Goal: Information Seeking & Learning: Check status

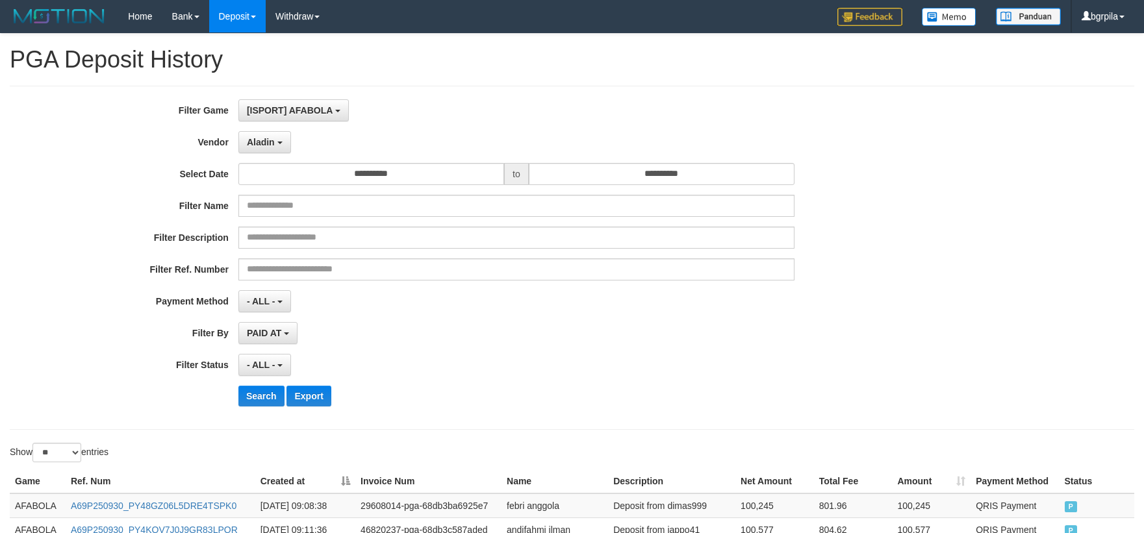
select select "**********"
select select "**"
click at [244, 391] on button "Search" at bounding box center [261, 396] width 46 height 21
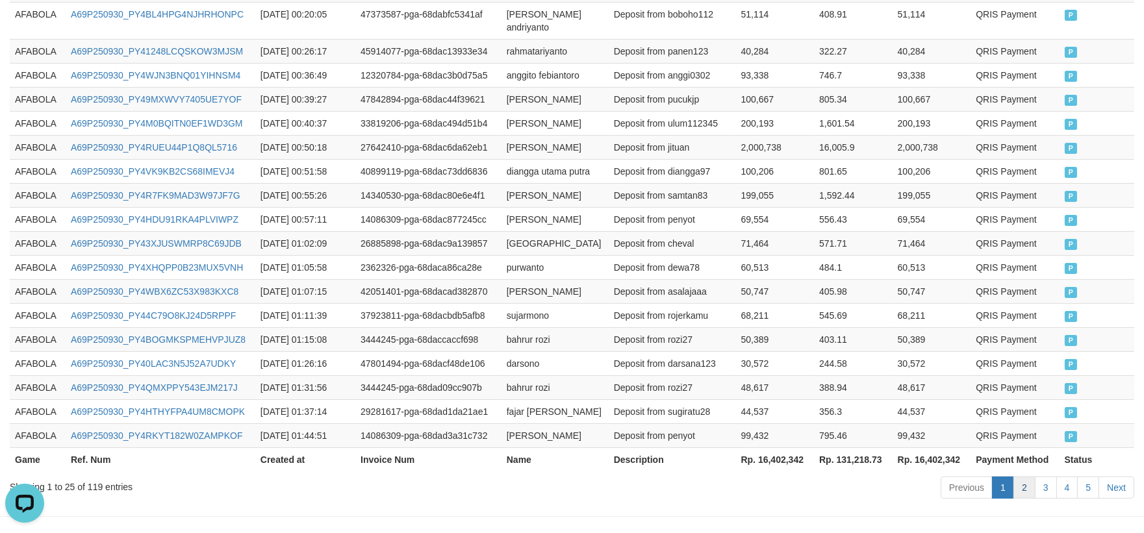
scroll to position [756, 0]
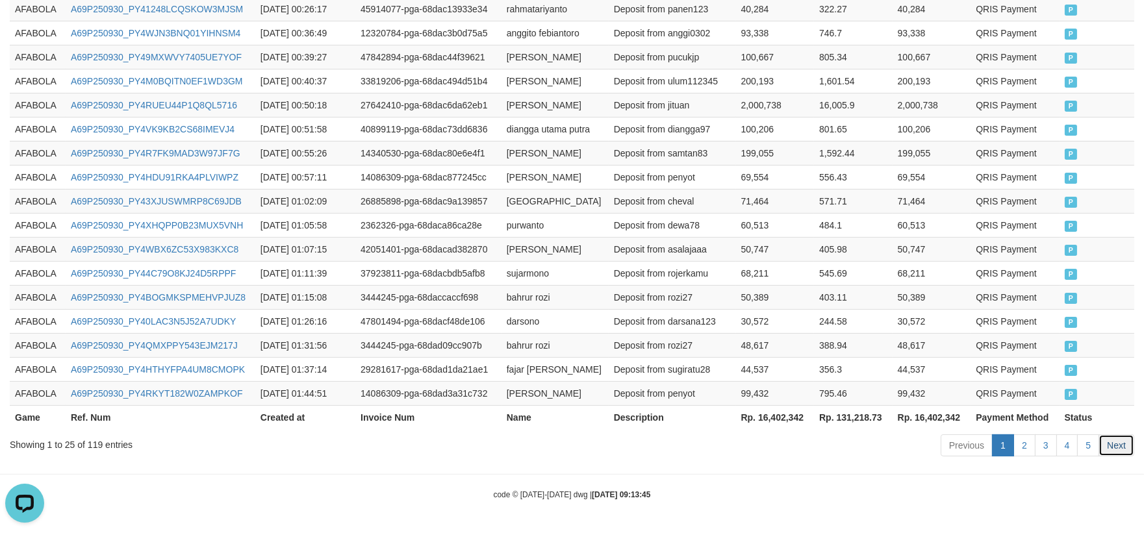
click at [1099, 449] on link "Next" at bounding box center [1116, 446] width 36 height 22
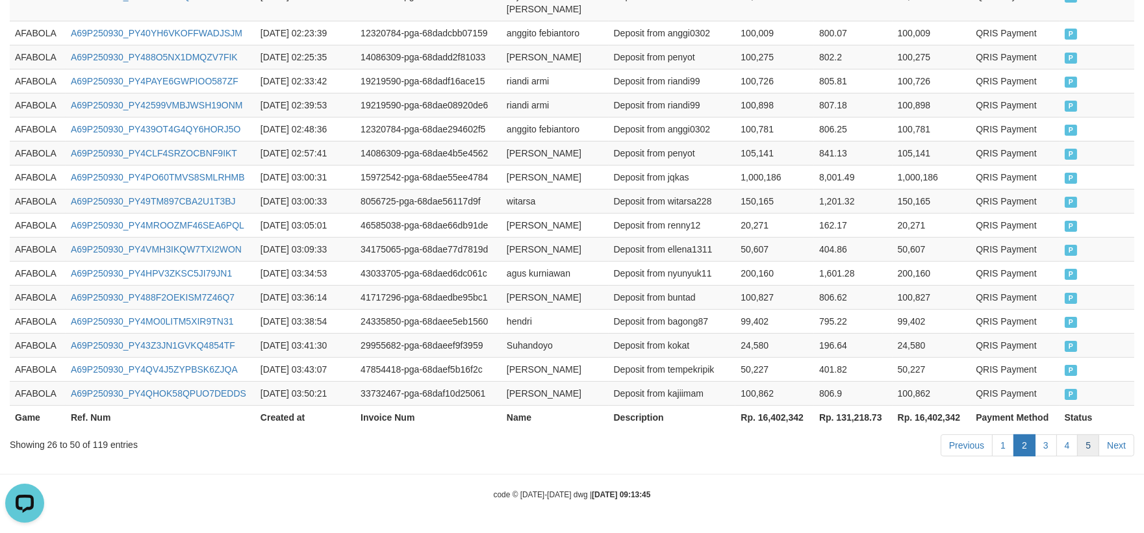
click at [1097, 444] on link "5" at bounding box center [1088, 446] width 22 height 22
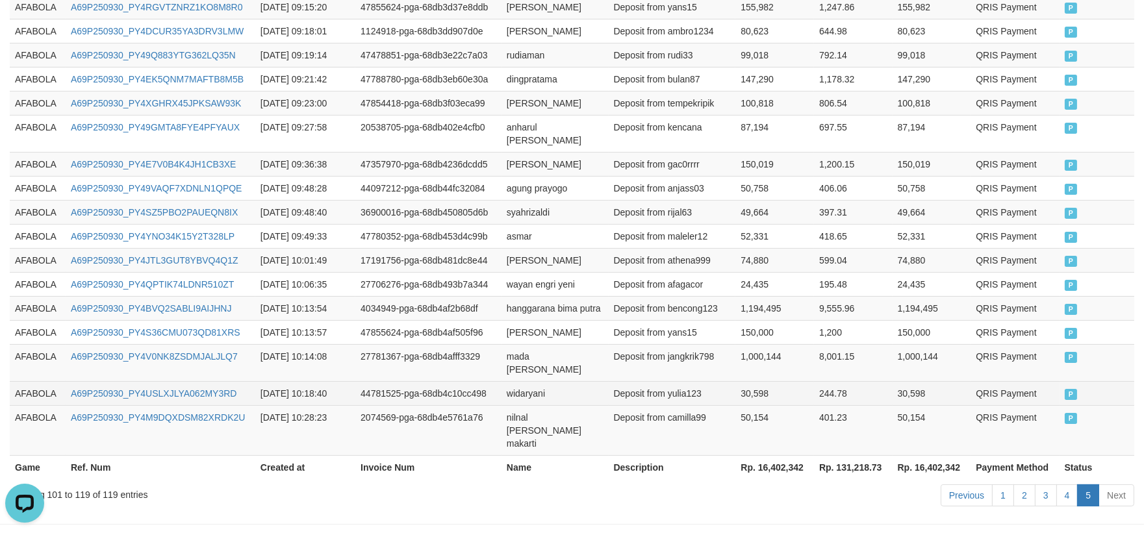
click at [837, 381] on td "244.78" at bounding box center [853, 393] width 79 height 24
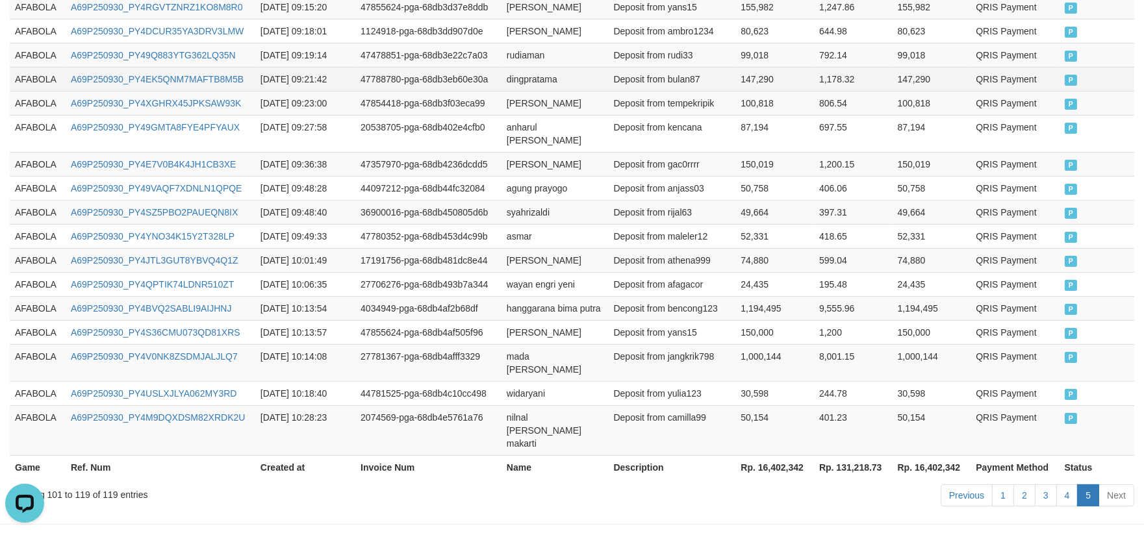
scroll to position [262, 0]
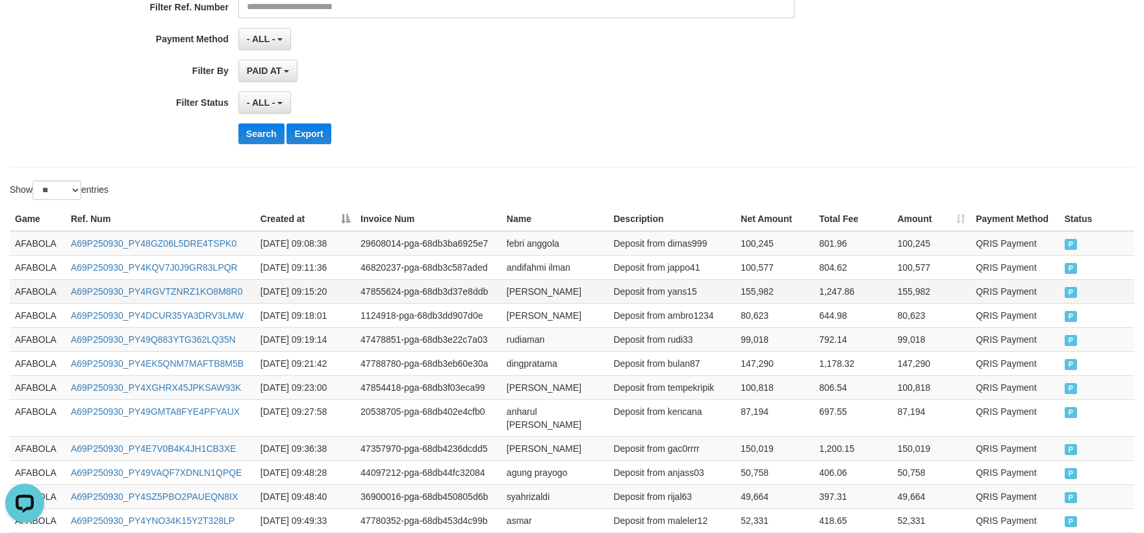
click at [44, 288] on td "AFABOLA" at bounding box center [38, 291] width 56 height 24
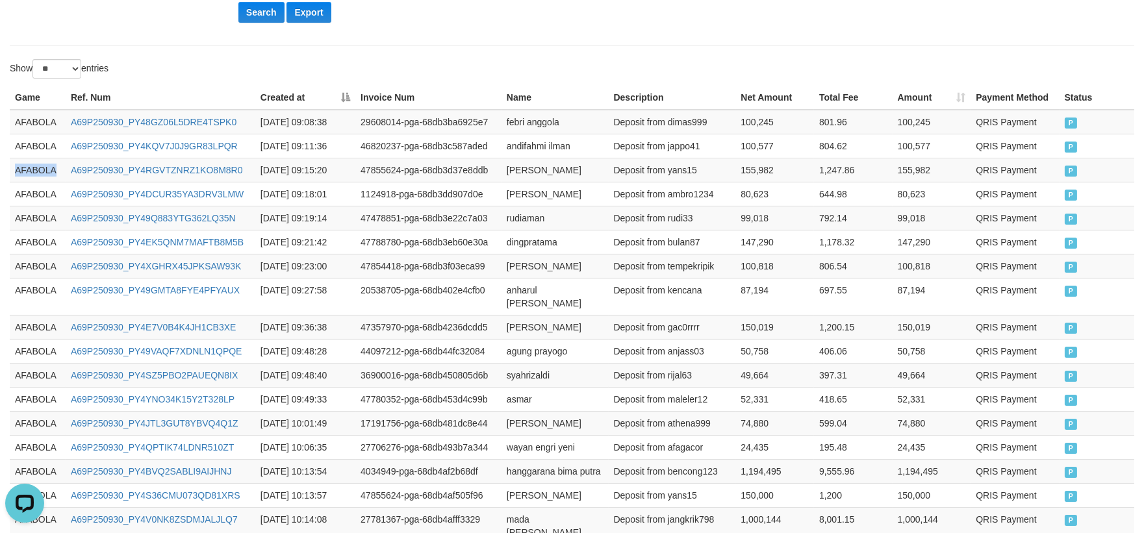
scroll to position [547, 0]
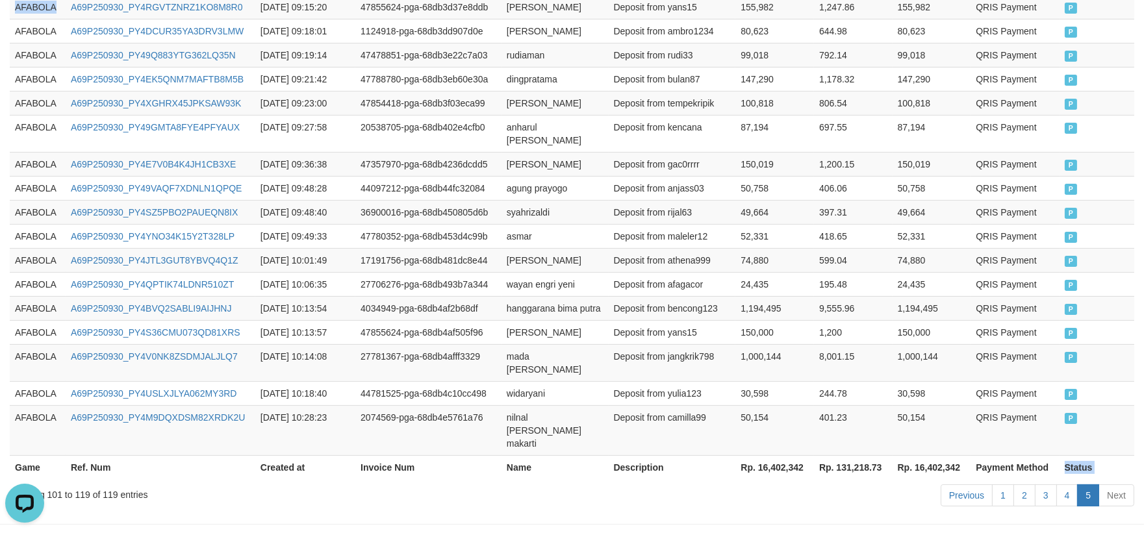
click at [1080, 455] on th "Status" at bounding box center [1096, 467] width 75 height 24
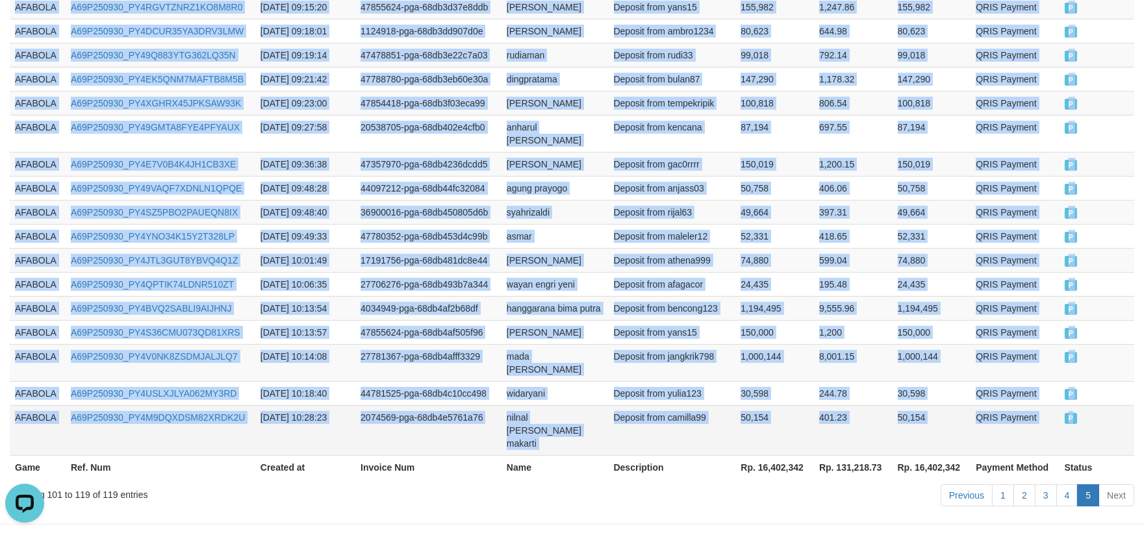
click at [1093, 405] on td "P" at bounding box center [1096, 430] width 75 height 50
copy tbody "AFABOLA A69P250930_PY4RGVTZNRZ1KO8M8R0 [DATE] 09:15:20 47855624-pga-68db3d37e8d…"
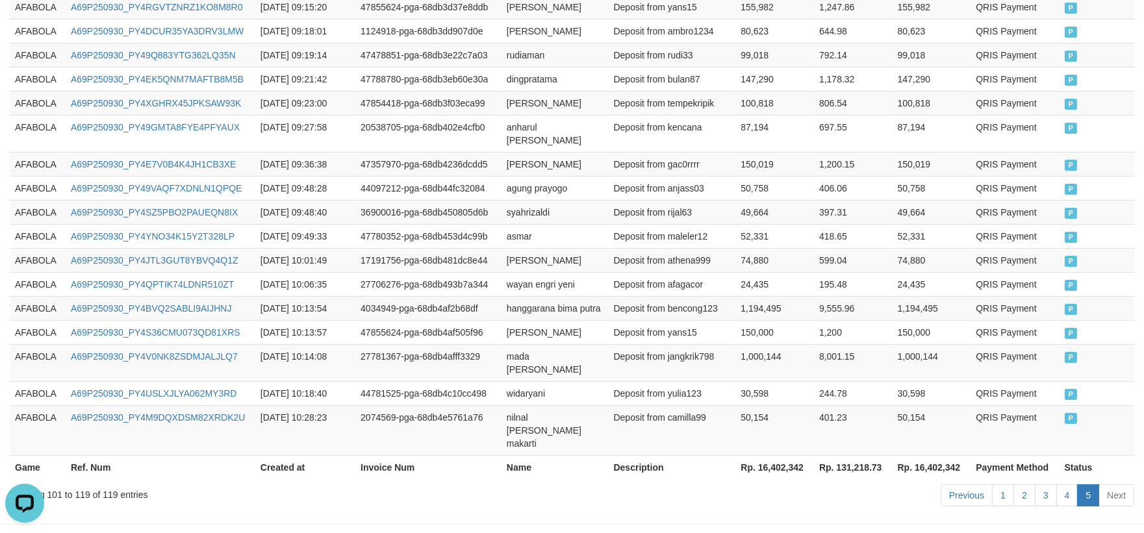
click at [817, 468] on body "Toggle navigation Home Bank Account List Load By Website Group [ISPORT] AFABOLA…" at bounding box center [572, 18] width 1144 height 1130
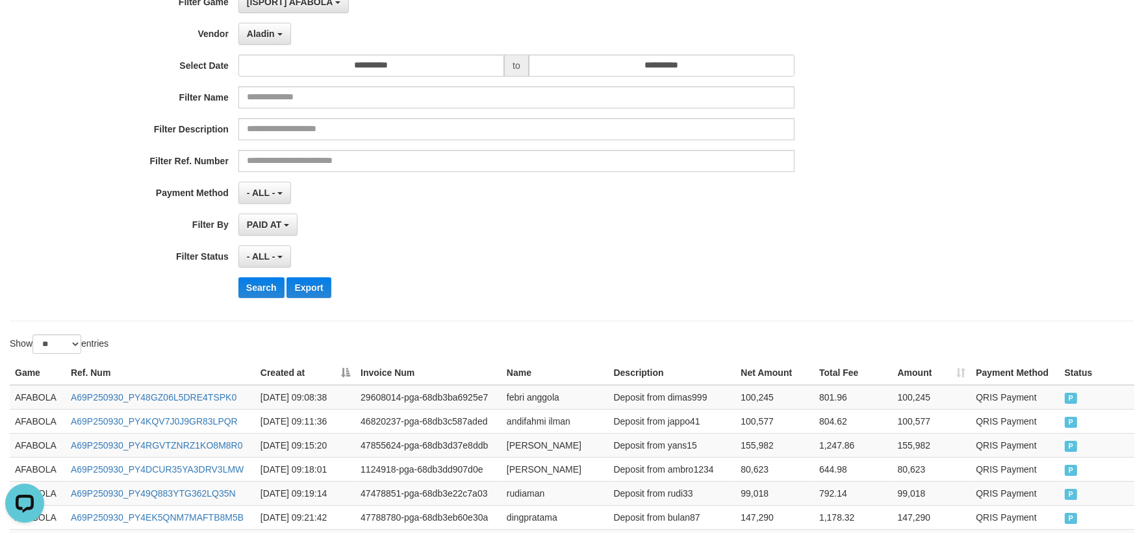
scroll to position [0, 0]
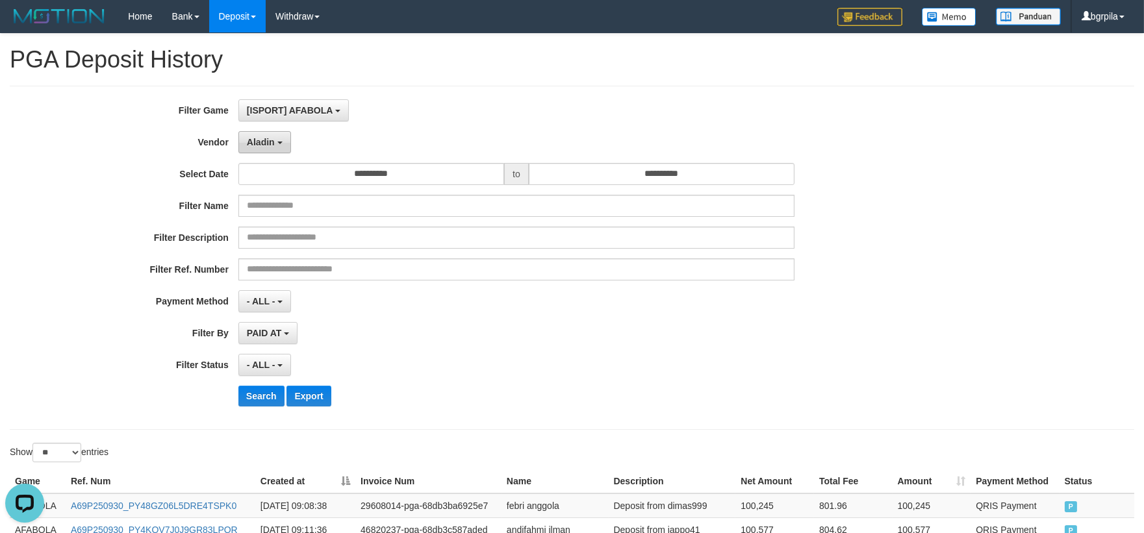
click at [254, 138] on span "Aladin" at bounding box center [261, 142] width 28 height 10
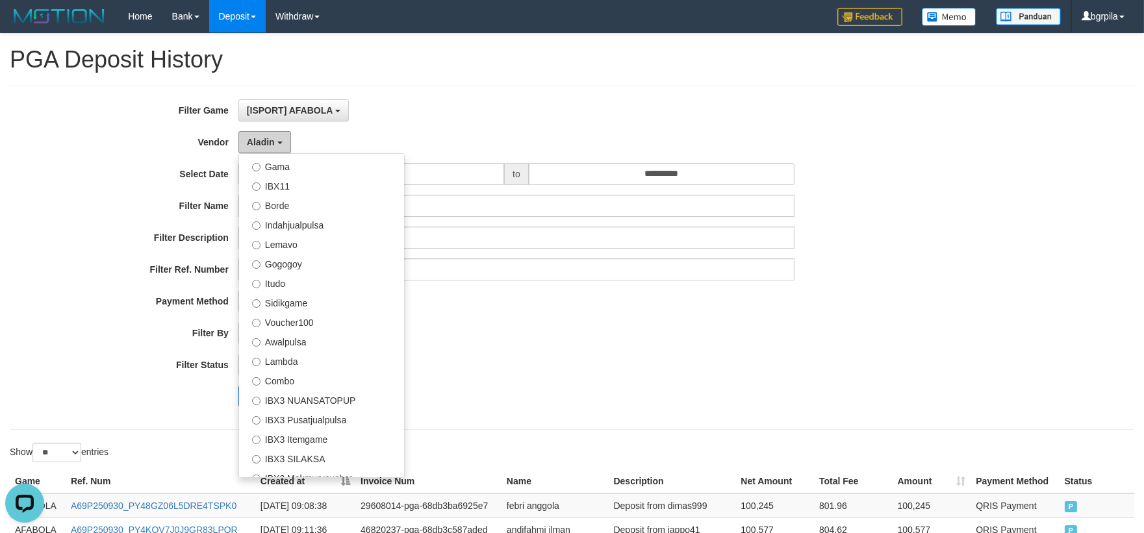
scroll to position [433, 0]
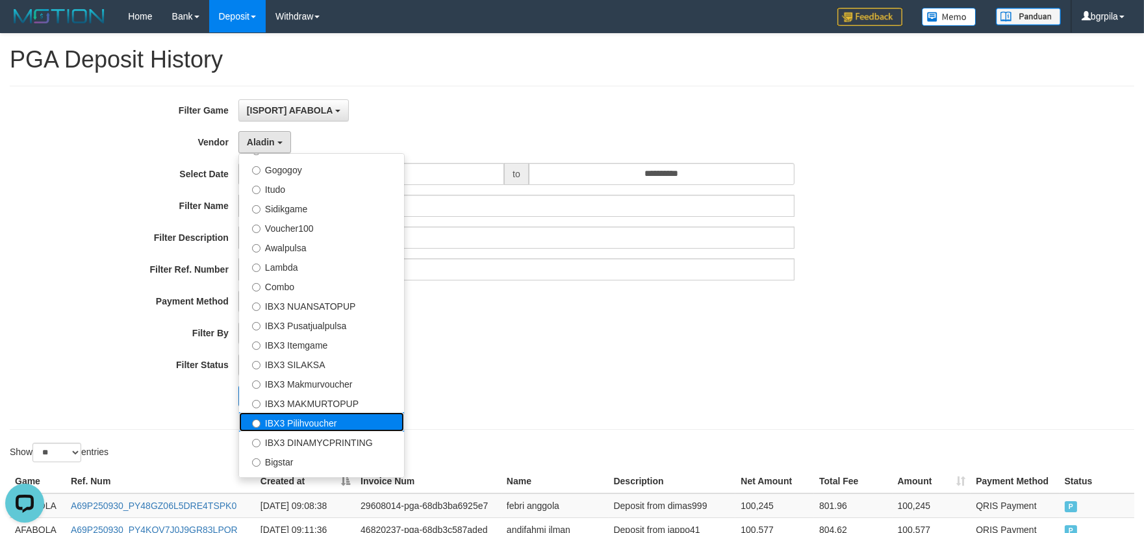
click at [333, 424] on label "IBX3 Pilihvoucher" at bounding box center [321, 421] width 165 height 19
select select "**********"
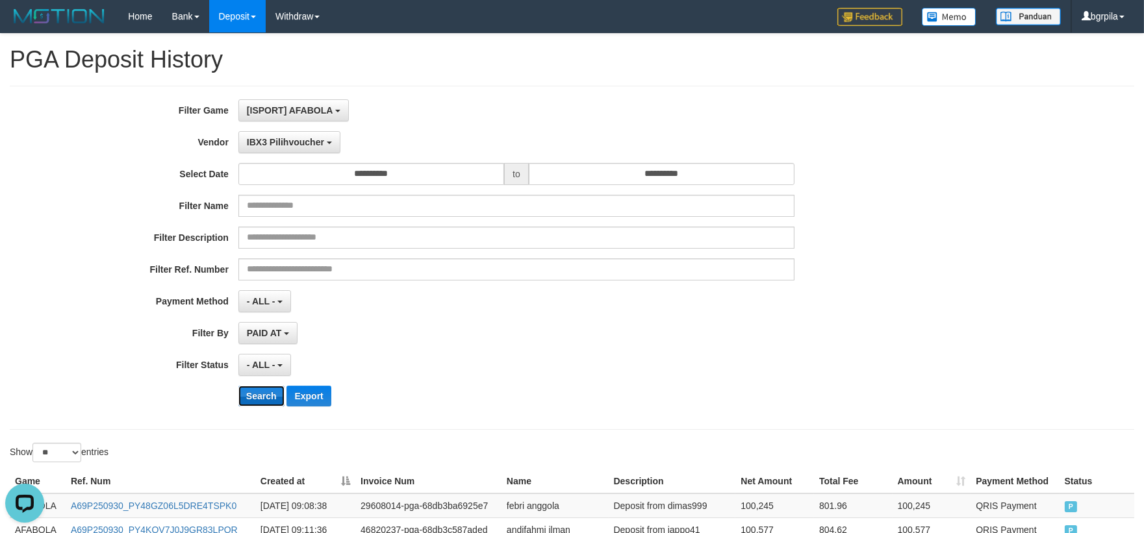
click at [267, 397] on button "Search" at bounding box center [261, 396] width 46 height 21
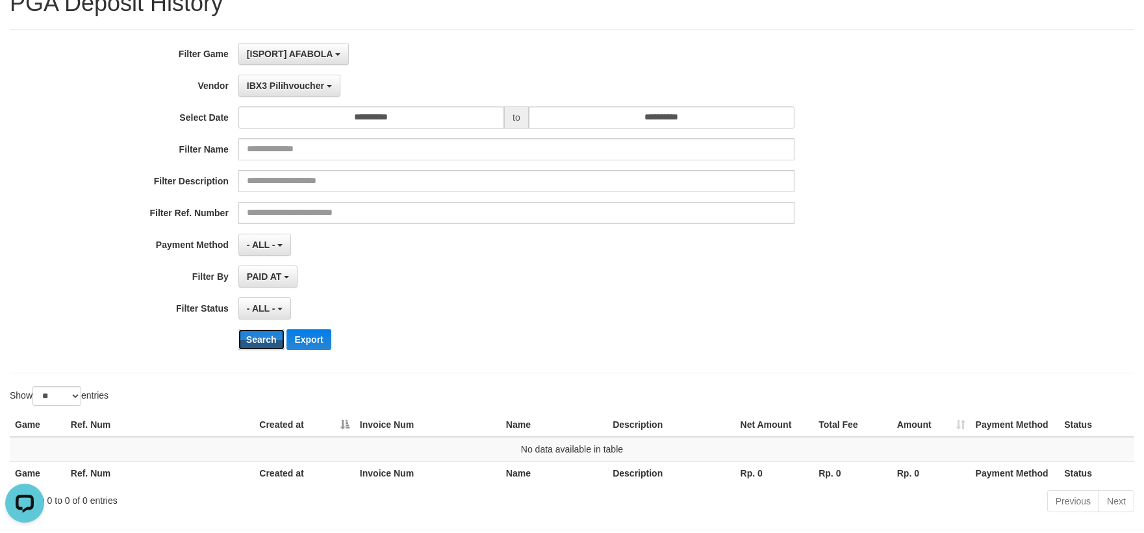
scroll to position [113, 0]
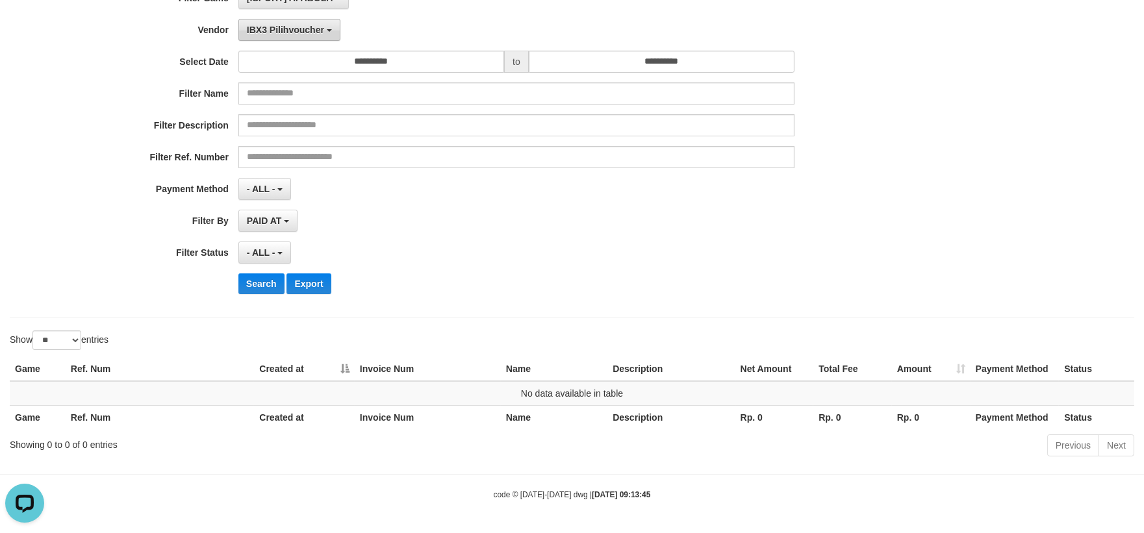
click at [303, 31] on span "IBX3 Pilihvoucher" at bounding box center [285, 30] width 77 height 10
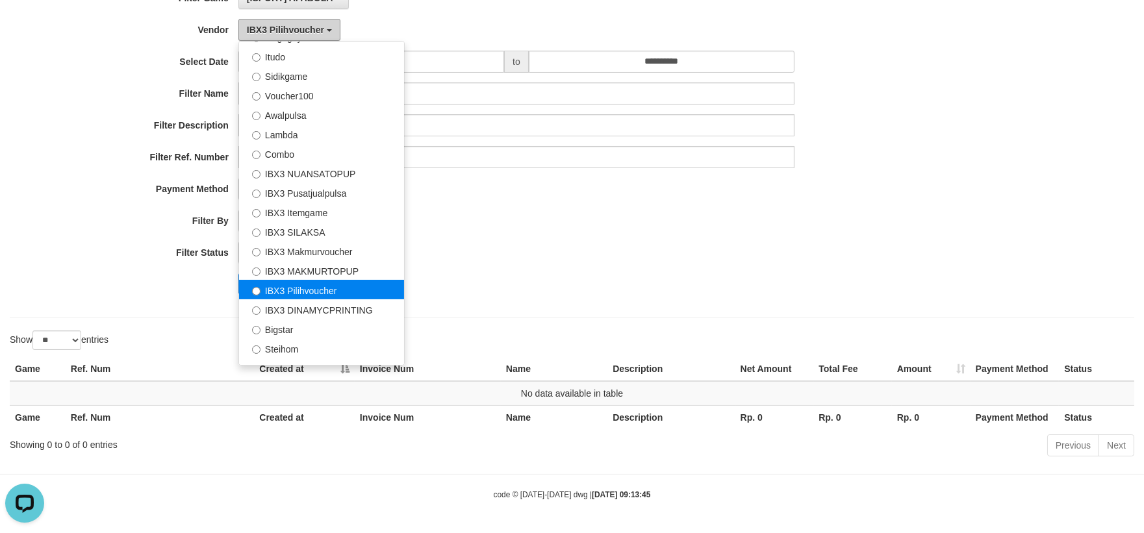
scroll to position [464, 0]
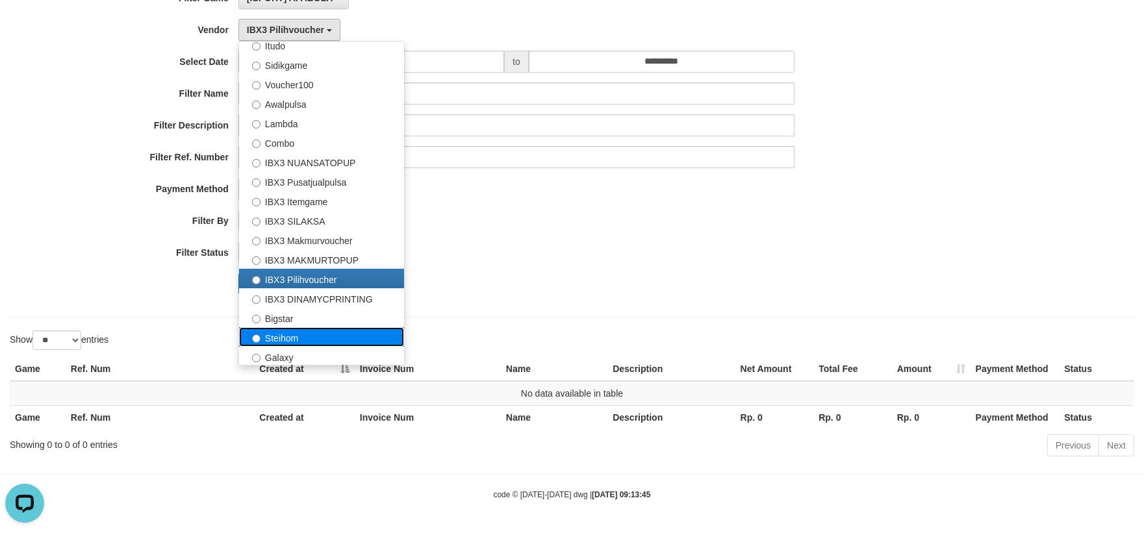
click at [295, 334] on label "Steihom" at bounding box center [321, 336] width 165 height 19
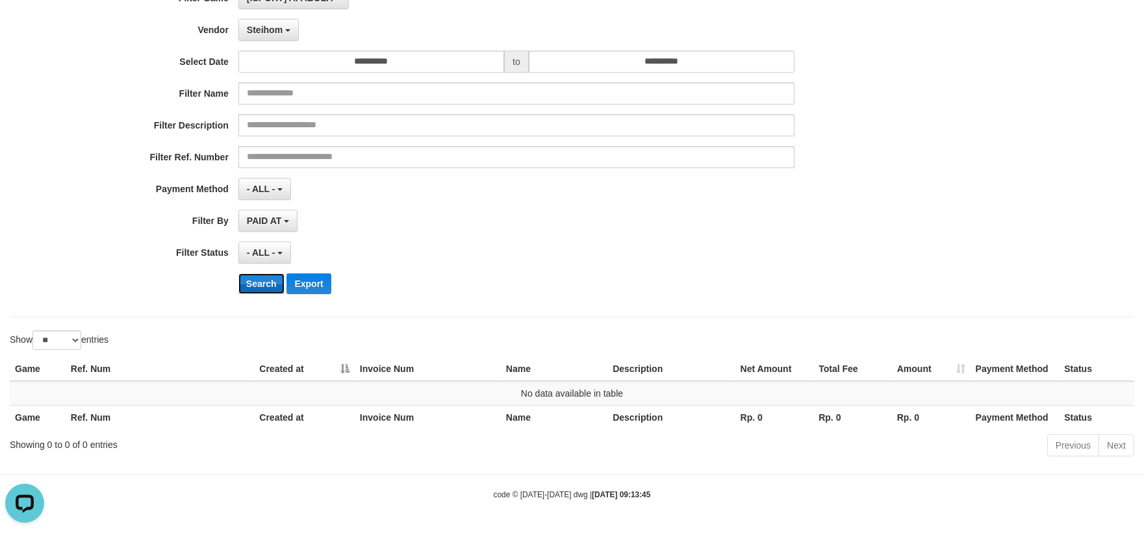
click at [261, 290] on button "Search" at bounding box center [261, 283] width 46 height 21
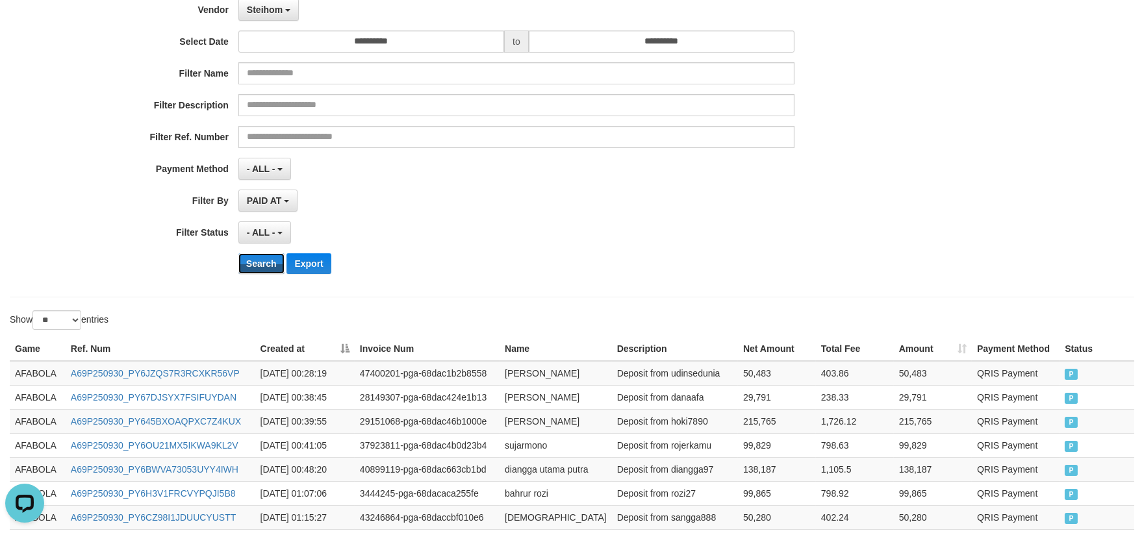
scroll to position [0, 0]
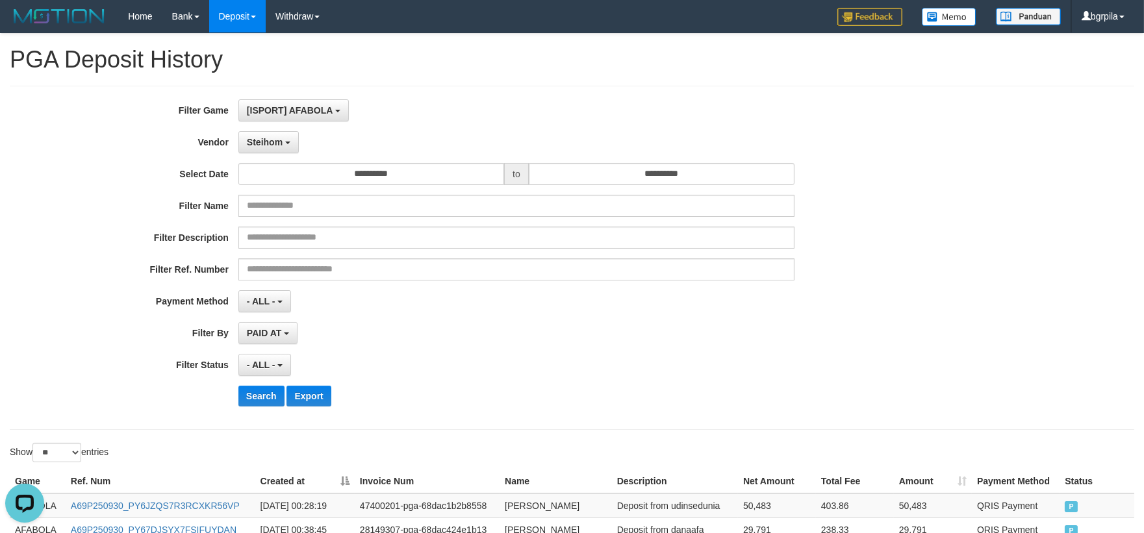
click at [273, 130] on div "**********" at bounding box center [477, 257] width 954 height 317
click at [273, 133] on button "Steihom" at bounding box center [268, 142] width 60 height 22
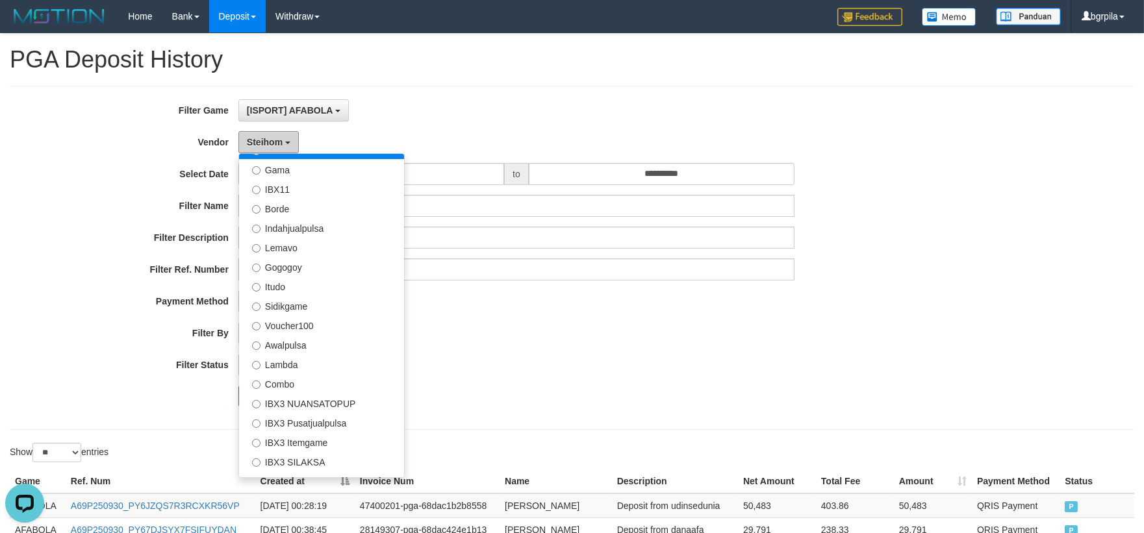
scroll to position [175, 0]
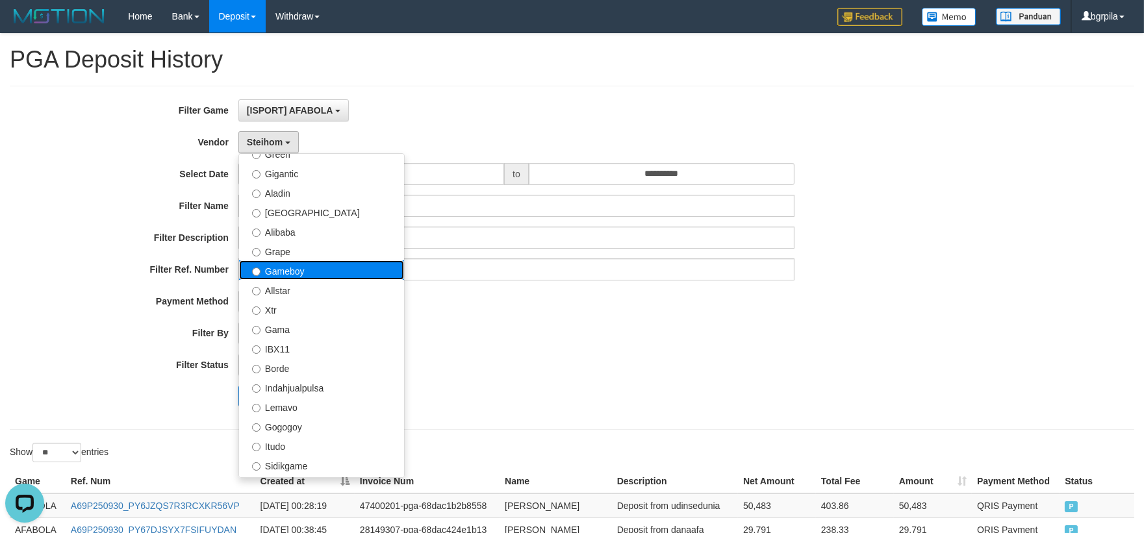
click at [312, 264] on label "Gameboy" at bounding box center [321, 269] width 165 height 19
select select "**********"
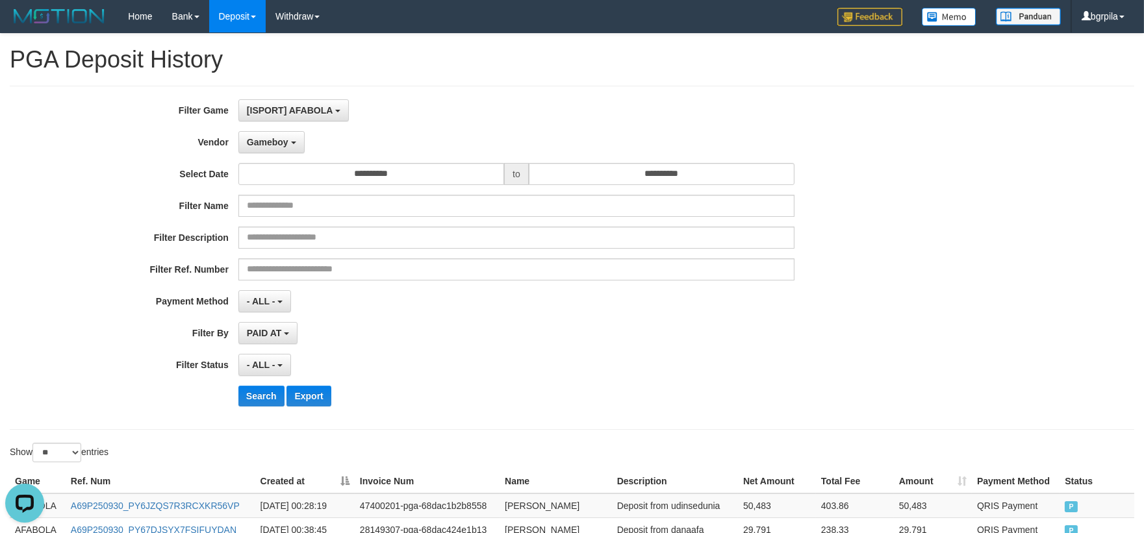
click at [259, 385] on div "**********" at bounding box center [477, 257] width 954 height 317
click at [260, 395] on button "Search" at bounding box center [261, 396] width 46 height 21
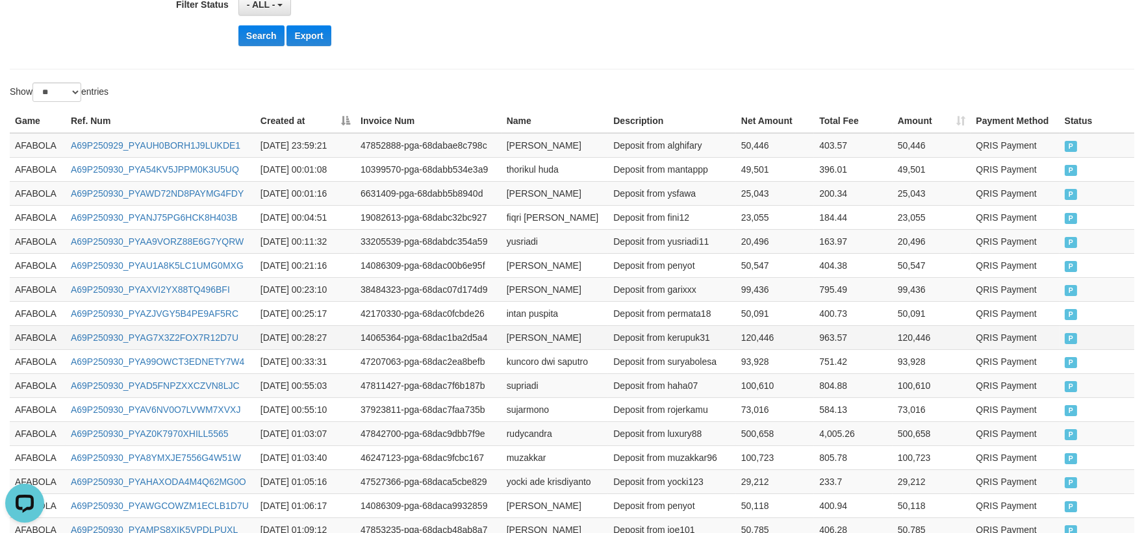
scroll to position [722, 0]
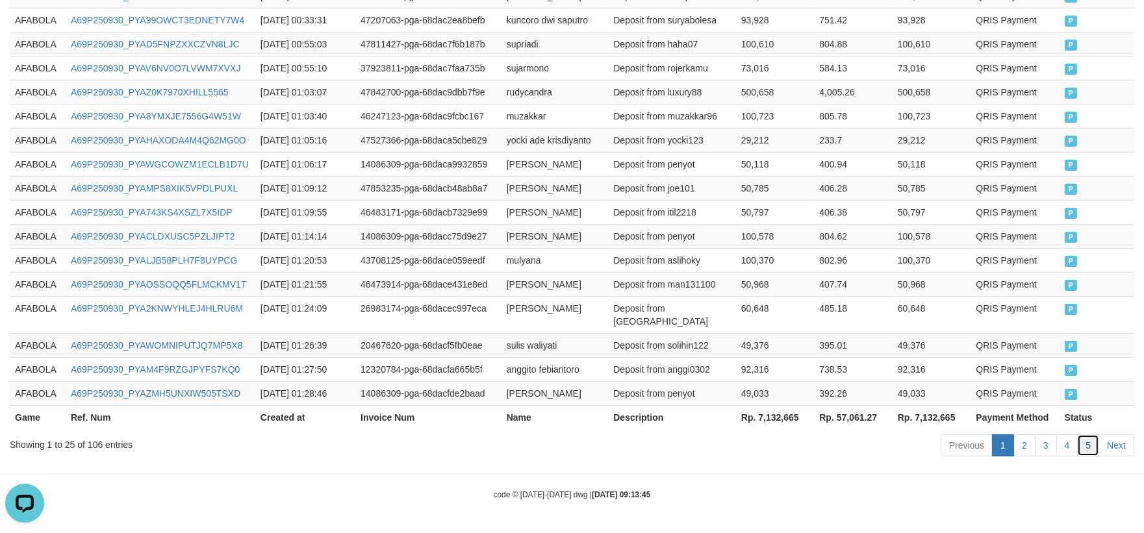
click at [1097, 457] on link "5" at bounding box center [1088, 446] width 22 height 22
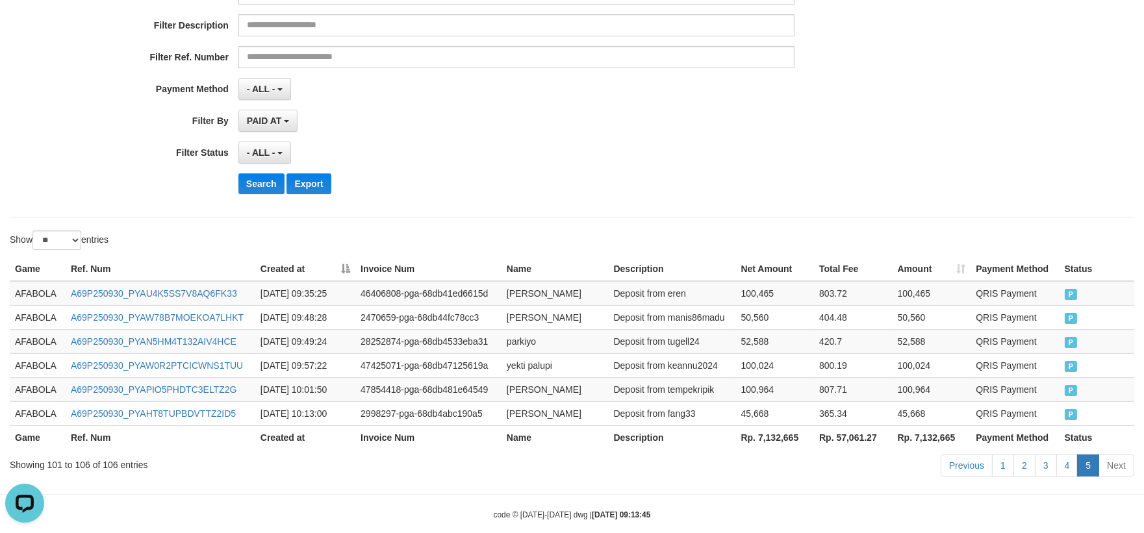
click at [823, 357] on td "800.19" at bounding box center [853, 365] width 79 height 24
click at [1072, 466] on link "4" at bounding box center [1067, 466] width 22 height 22
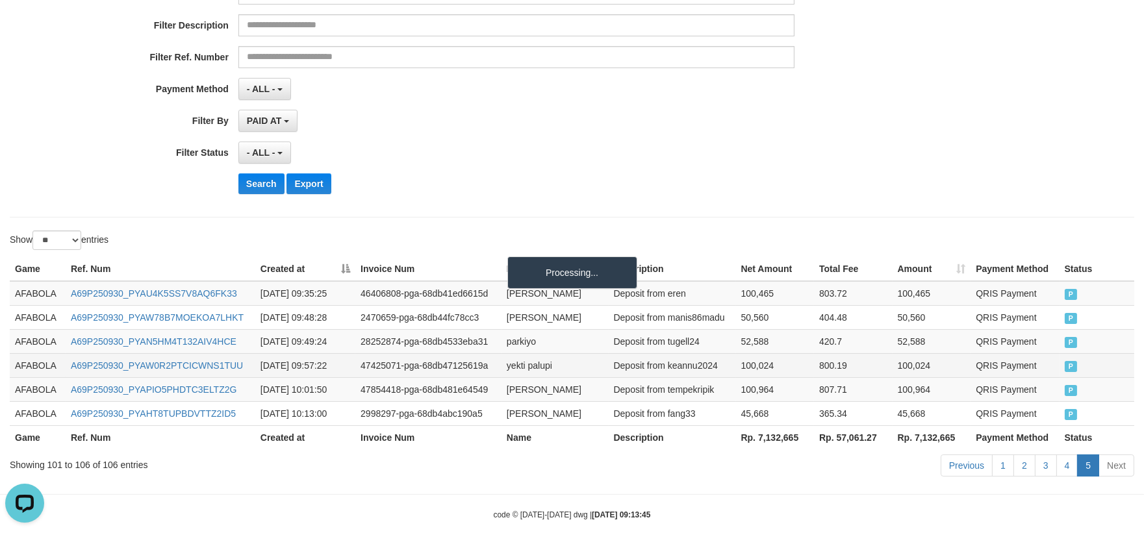
click at [879, 372] on td "800.19" at bounding box center [853, 365] width 79 height 24
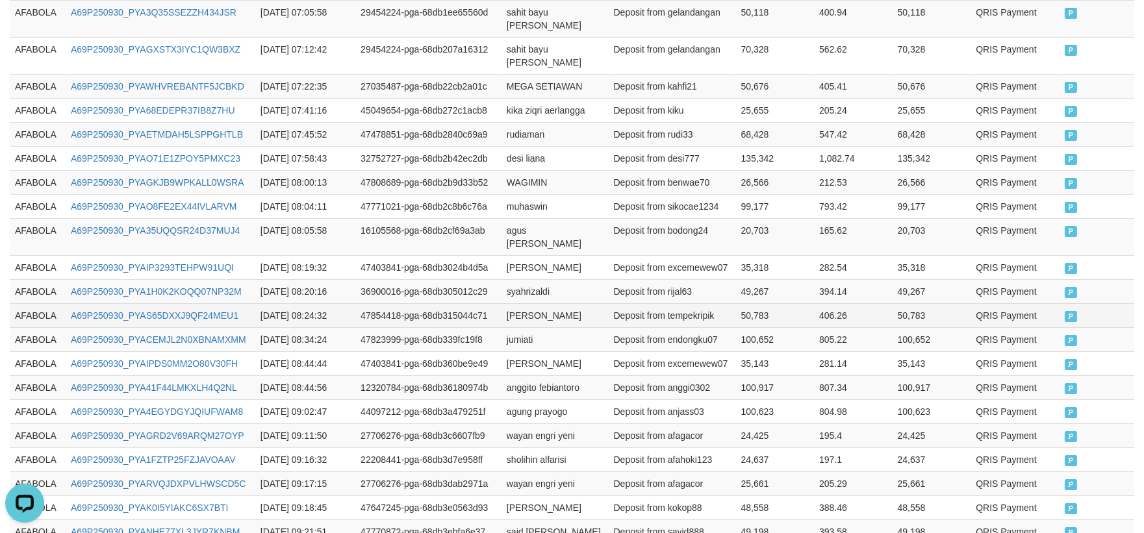
scroll to position [501, 0]
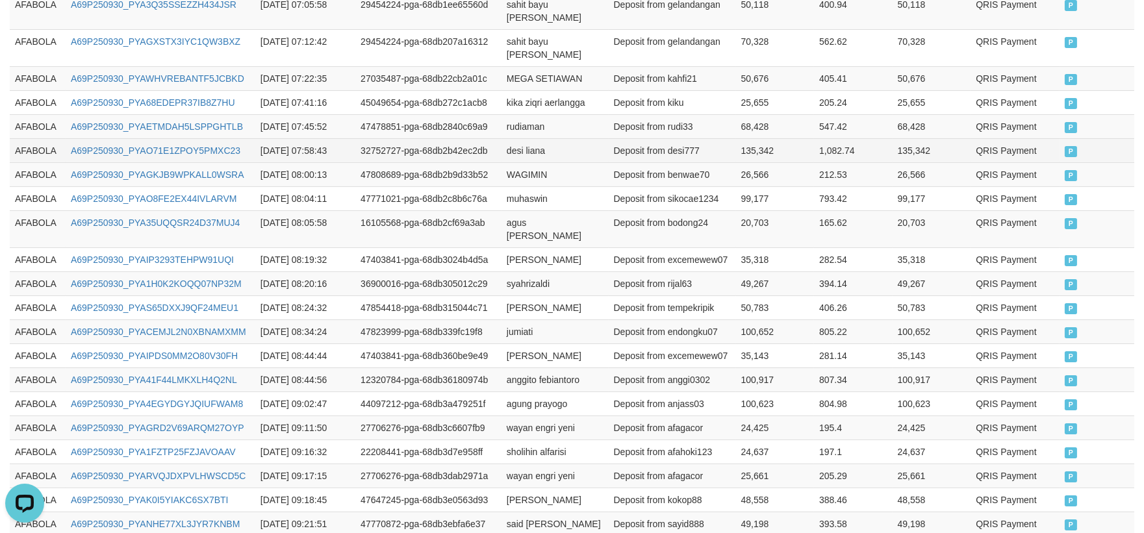
click at [27, 147] on td "AFABOLA" at bounding box center [38, 150] width 56 height 24
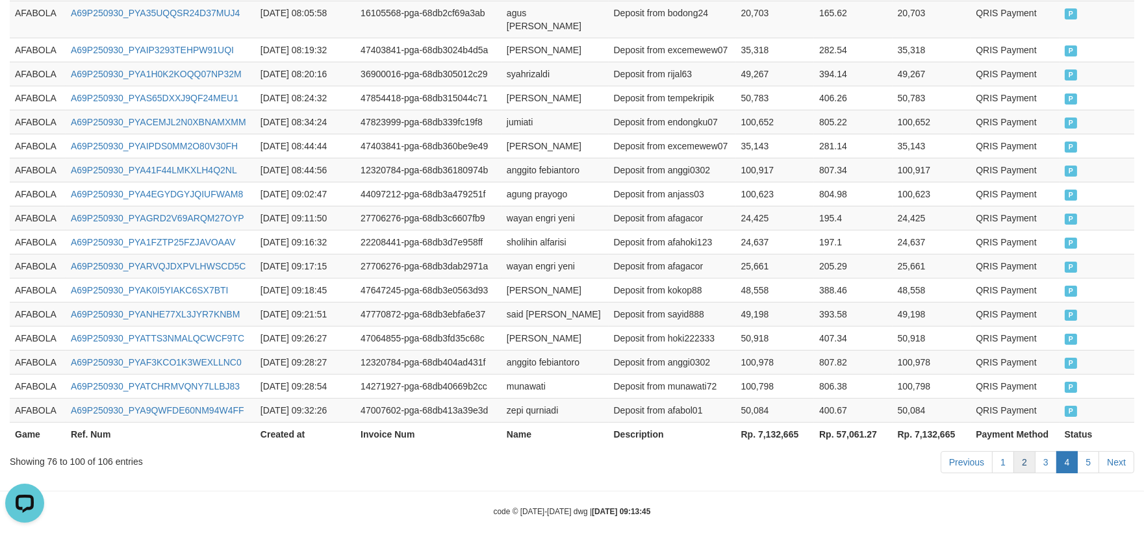
scroll to position [717, 0]
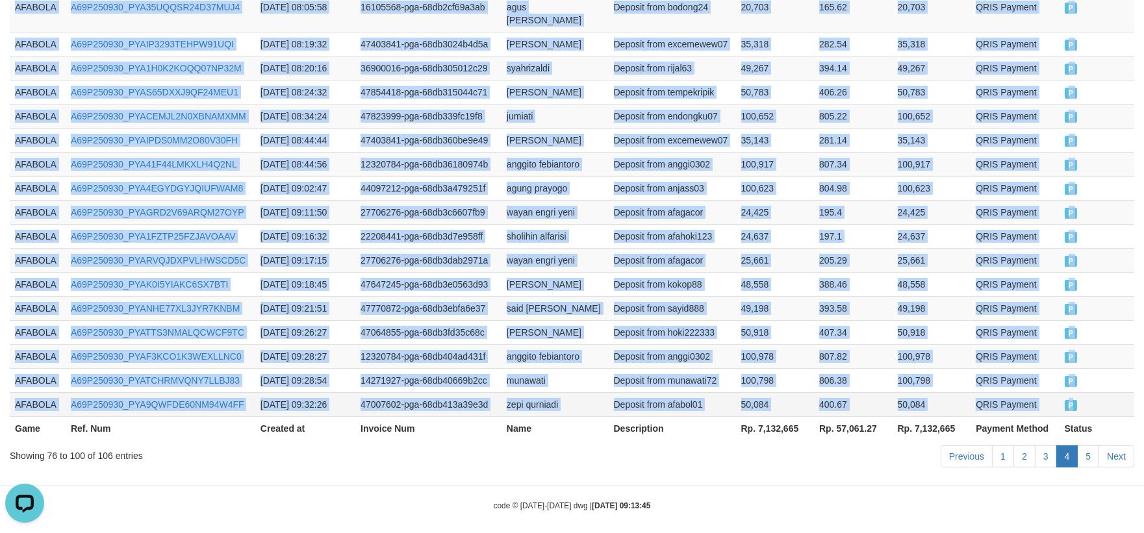
click at [1113, 394] on td "P" at bounding box center [1096, 404] width 75 height 24
copy tbody "AFABOLA A69P250930_PYAO71E1ZPOY5PMXC23 [DATE] 07:58:43 32752727-pga-68db2b42ec2…"
click at [1085, 450] on link "5" at bounding box center [1088, 457] width 22 height 22
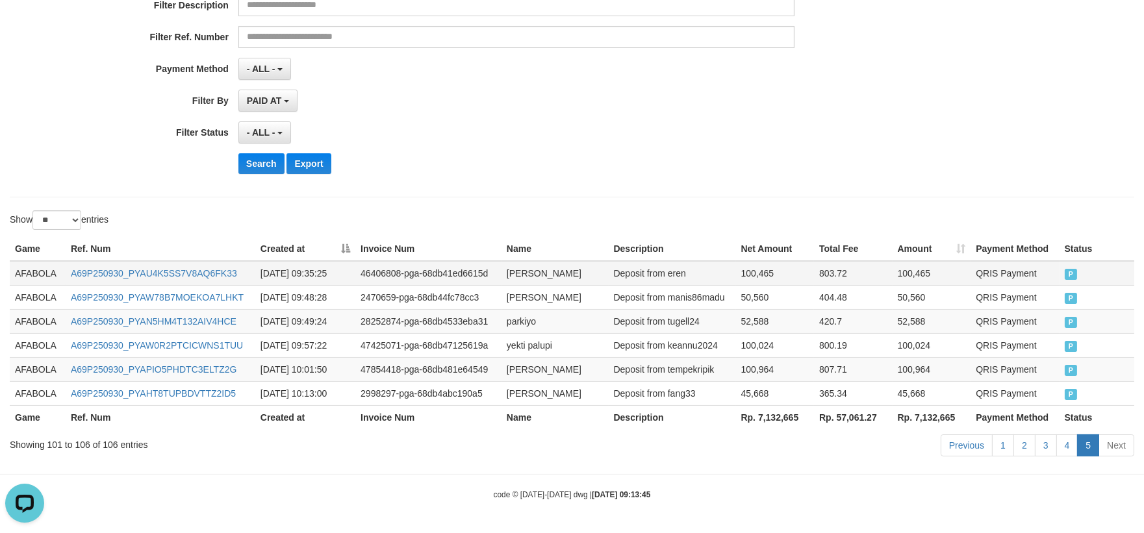
click at [43, 270] on td "AFABOLA" at bounding box center [38, 273] width 56 height 25
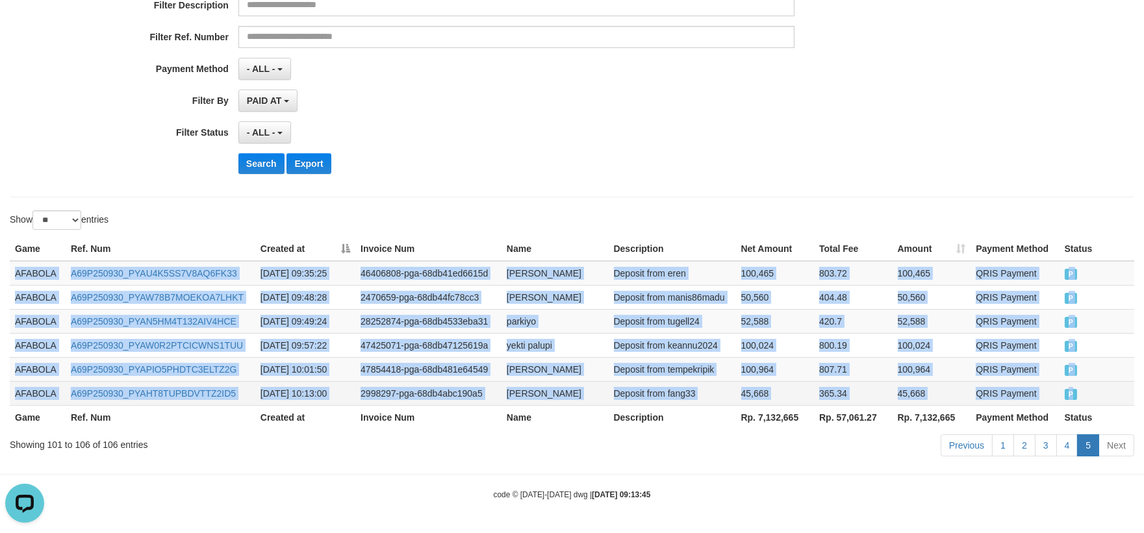
click at [1098, 381] on td "P" at bounding box center [1096, 393] width 75 height 24
copy tbody "AFABOLA A69P250930_PYAU4K5SS7V8AQ6FK33 [DATE] 09:35:25 46406808-pga-68db41ed661…"
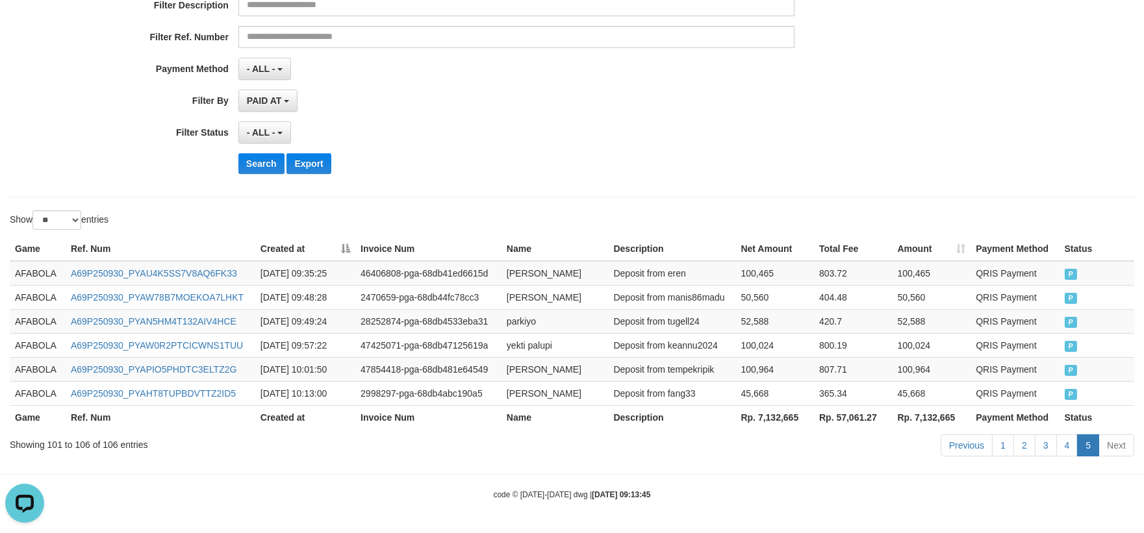
click at [822, 442] on div "Previous 1 2 3 4 5 Next" at bounding box center [811, 447] width 648 height 28
